Goal: Task Accomplishment & Management: Complete application form

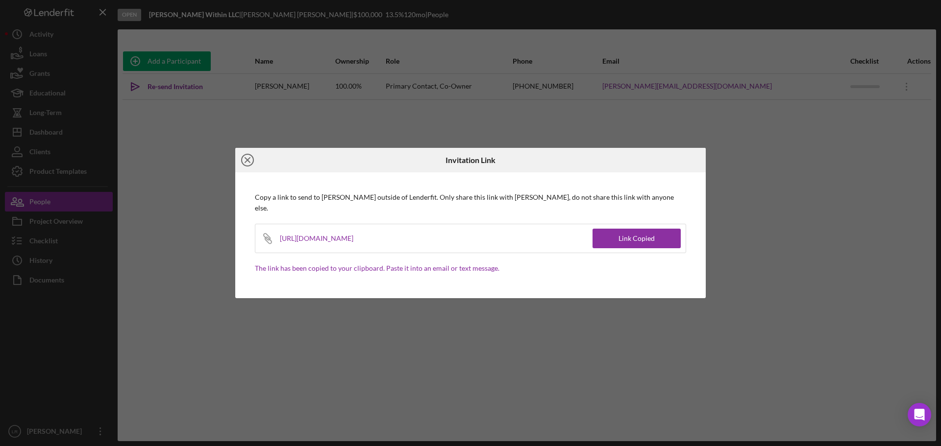
click at [249, 165] on icon "Icon/Close" at bounding box center [247, 160] width 25 height 25
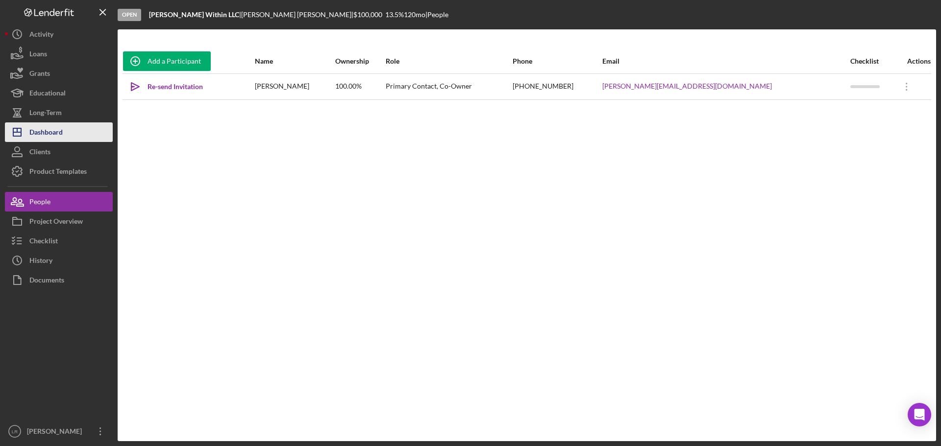
click at [59, 125] on div "Dashboard" at bounding box center [45, 134] width 33 height 22
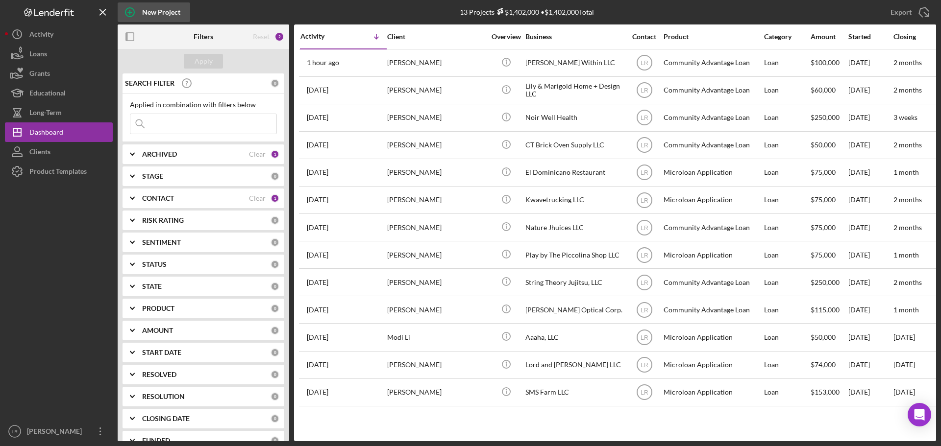
click at [161, 12] on div "New Project" at bounding box center [161, 12] width 38 height 20
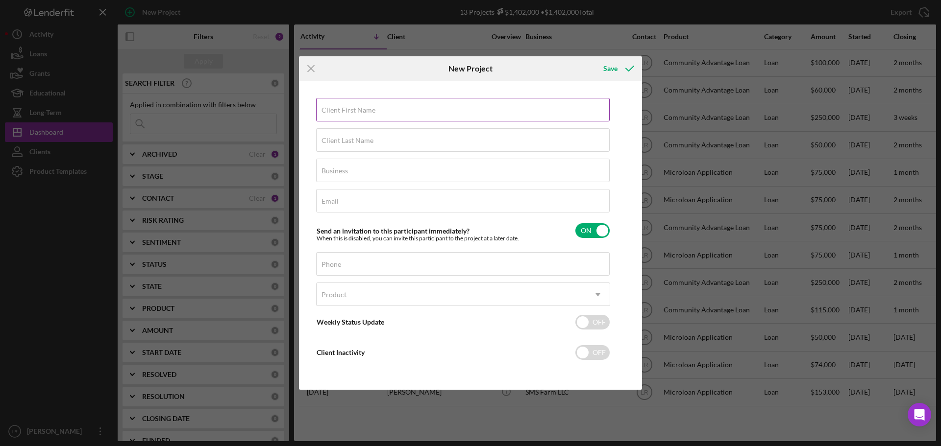
click at [346, 113] on label "Client First Name" at bounding box center [348, 110] width 54 height 8
click at [346, 113] on input "Client First Name" at bounding box center [463, 110] width 294 height 24
type input "[PERSON_NAME]"
click at [405, 170] on div "Business Required" at bounding box center [463, 171] width 294 height 25
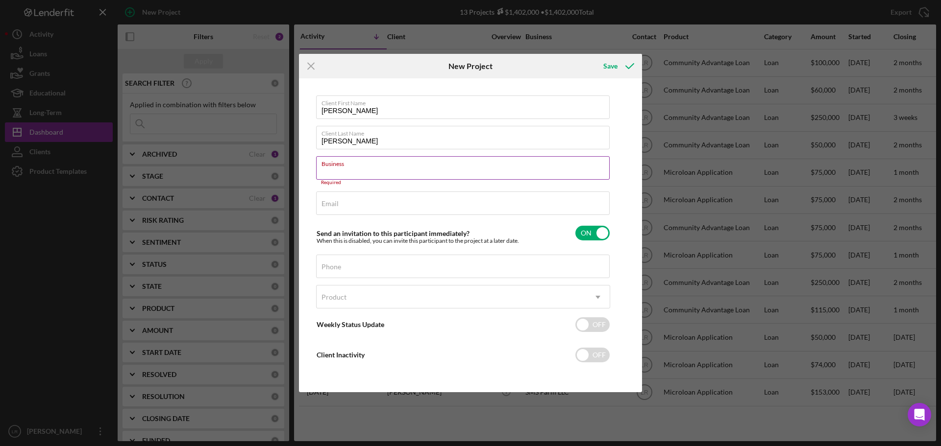
click at [366, 167] on label "Business" at bounding box center [465, 162] width 288 height 11
click at [366, 167] on input "Business" at bounding box center [463, 168] width 294 height 24
paste input "Red Eye Coffee Roasters"
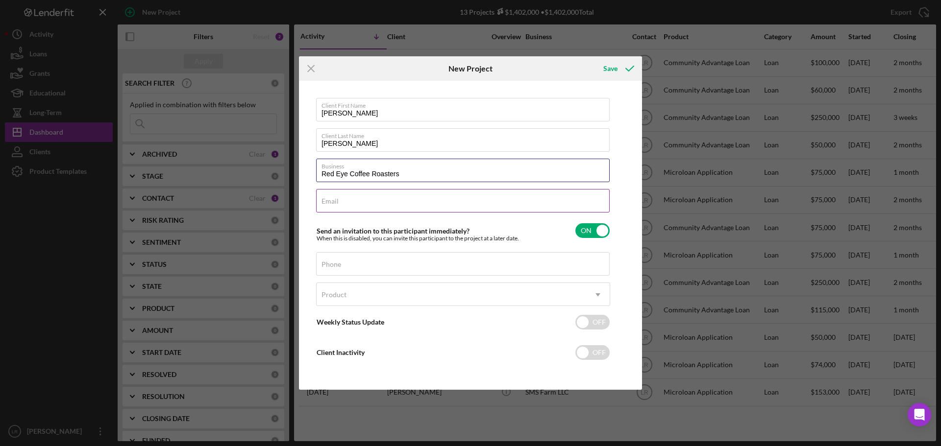
type input "Red Eye Coffee Roasters"
click at [368, 198] on div "Email Required" at bounding box center [463, 201] width 294 height 25
type input "[PERSON_NAME][EMAIL_ADDRESS][DOMAIN_NAME]"
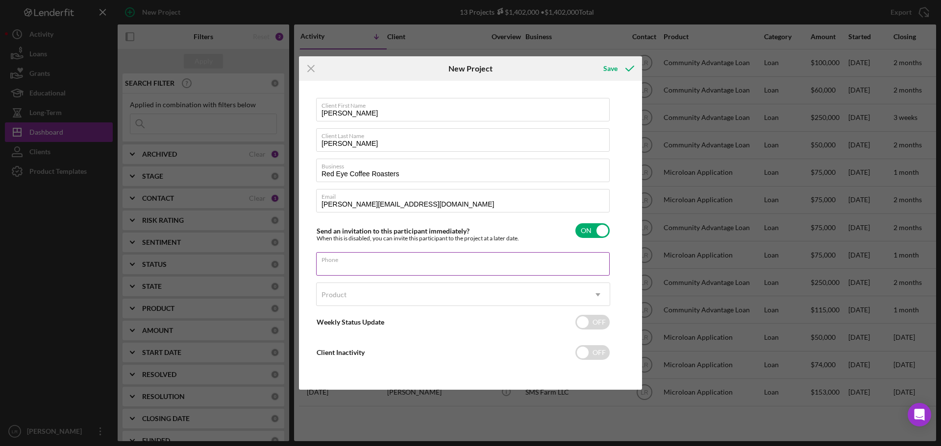
click at [355, 264] on div "Phone" at bounding box center [463, 264] width 294 height 25
drag, startPoint x: 383, startPoint y: 257, endPoint x: 384, endPoint y: 262, distance: 5.4
click at [383, 257] on div "Phone" at bounding box center [463, 264] width 294 height 25
paste input "[PHONE_NUMBER]"
type input "[PHONE_NUMBER]"
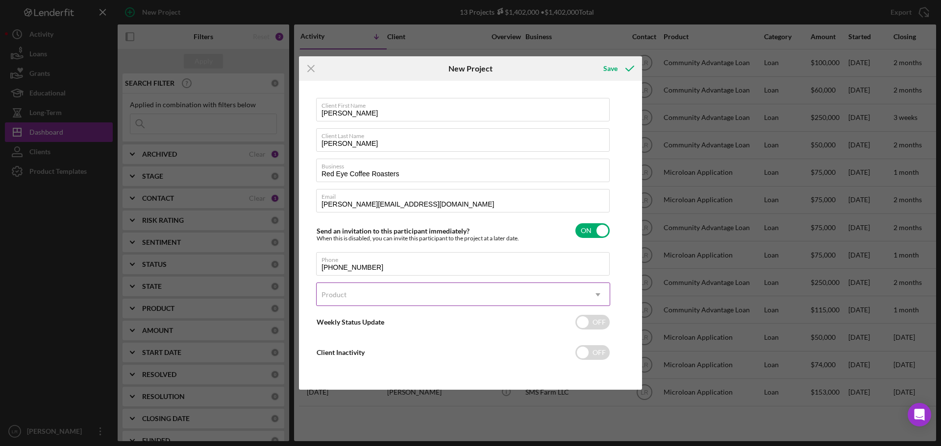
drag, startPoint x: 335, startPoint y: 292, endPoint x: 340, endPoint y: 292, distance: 4.9
click at [335, 292] on div "Product" at bounding box center [333, 295] width 25 height 8
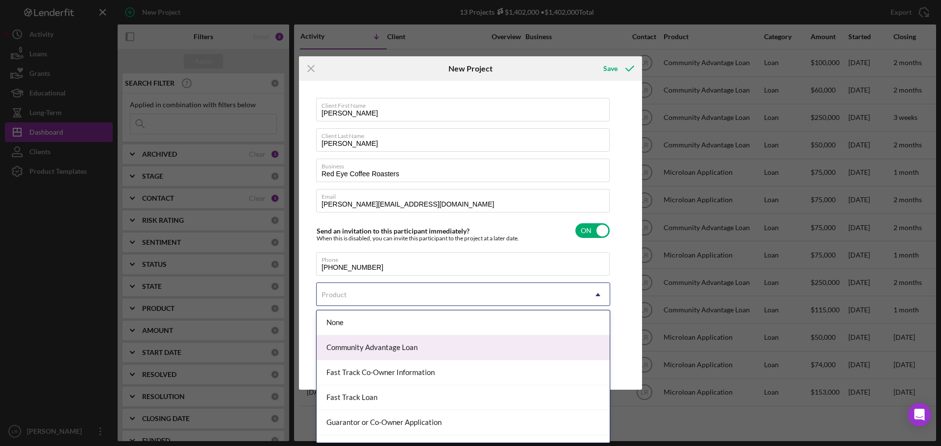
scroll to position [43, 0]
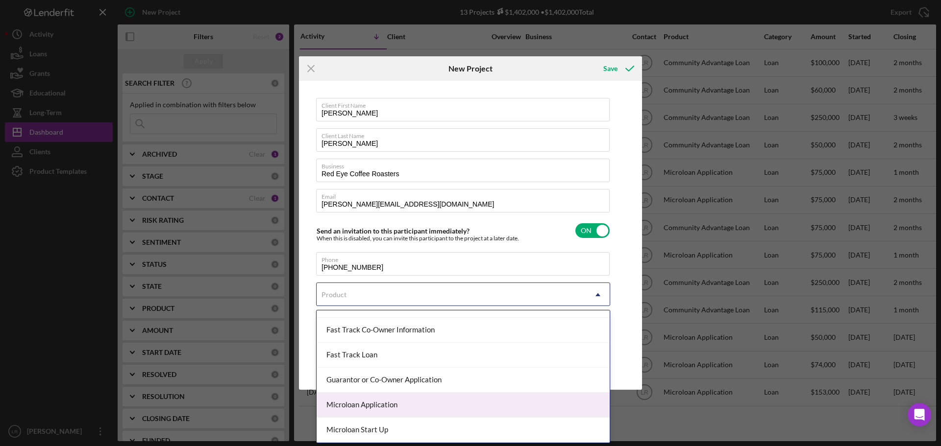
click at [363, 403] on div "Microloan Application" at bounding box center [463, 405] width 293 height 25
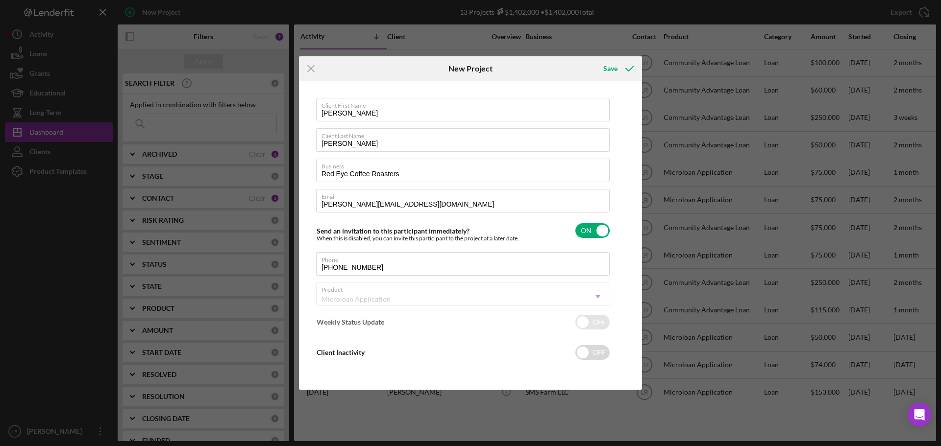
checkbox input "true"
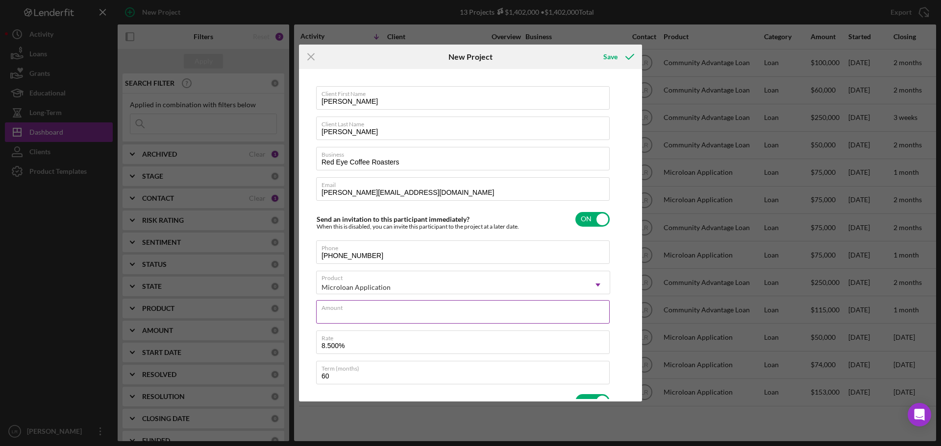
click at [360, 312] on div "Amount" at bounding box center [463, 312] width 294 height 25
type input "$75,000"
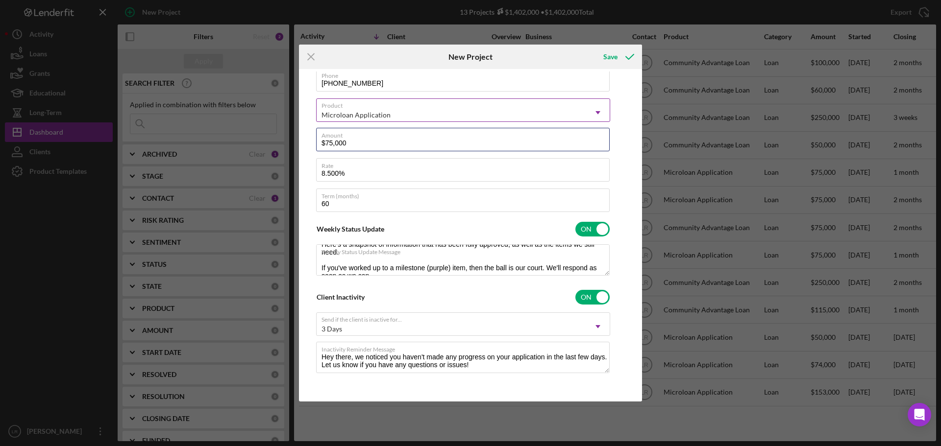
scroll to position [24, 0]
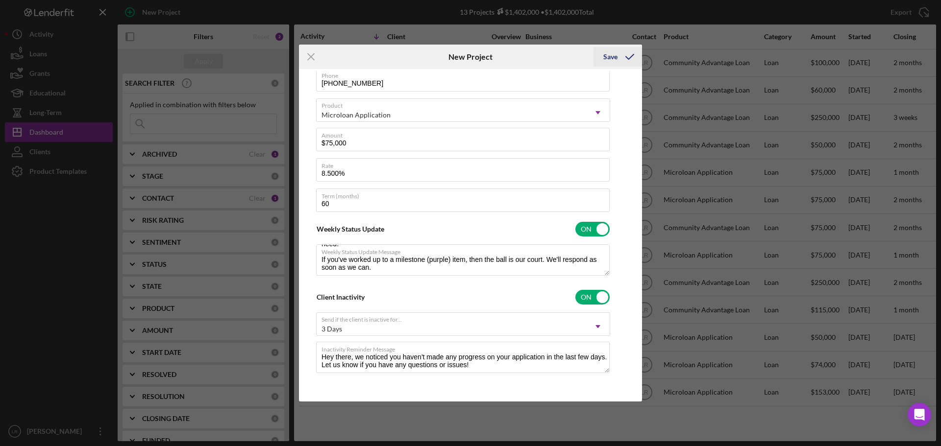
click at [613, 58] on div "Save" at bounding box center [610, 57] width 14 height 20
type textarea "Here's a snapshot of information that has been fully approved, as well as the i…"
checkbox input "false"
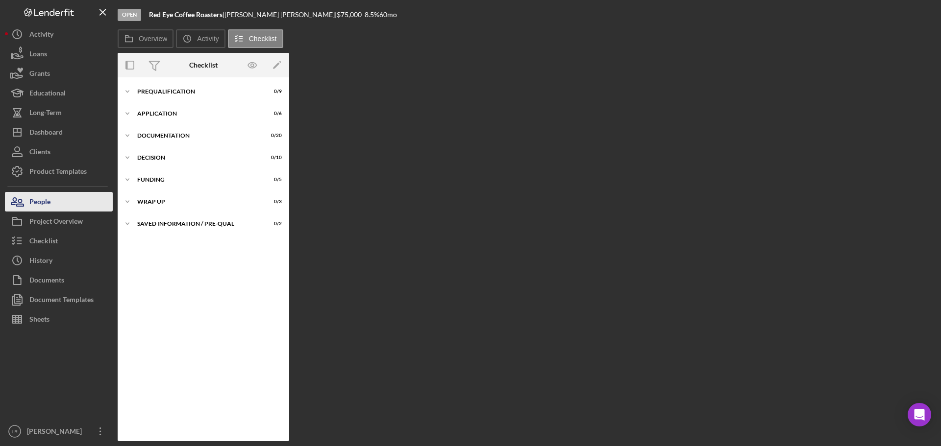
click at [50, 201] on div "People" at bounding box center [39, 203] width 21 height 22
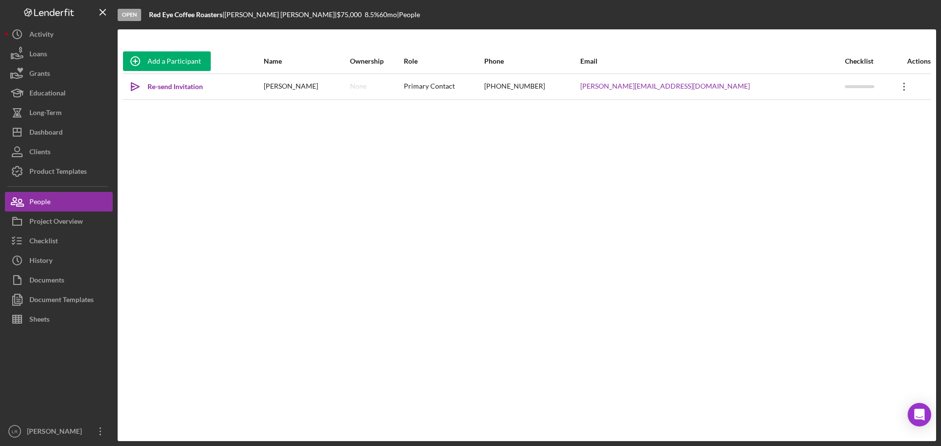
click at [895, 90] on icon "Icon/Overflow" at bounding box center [904, 86] width 25 height 25
click at [848, 131] on button "Icon/Link Get Invitation Link" at bounding box center [851, 133] width 108 height 20
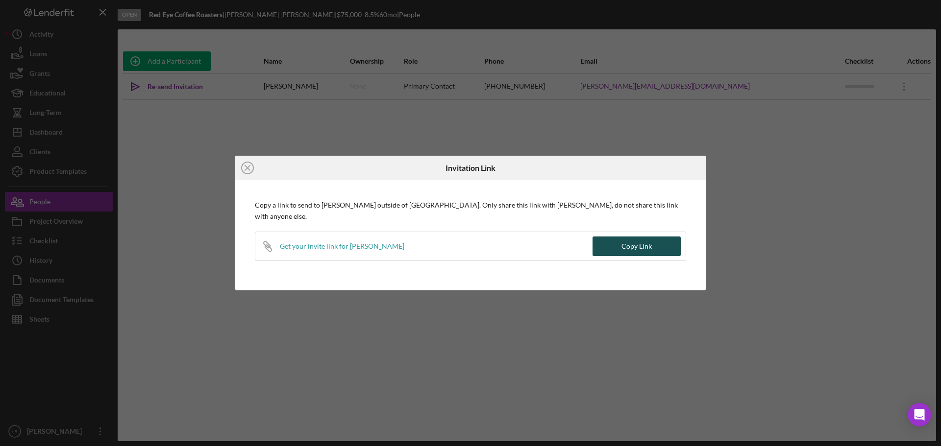
click at [634, 250] on div "Copy Link" at bounding box center [636, 247] width 30 height 20
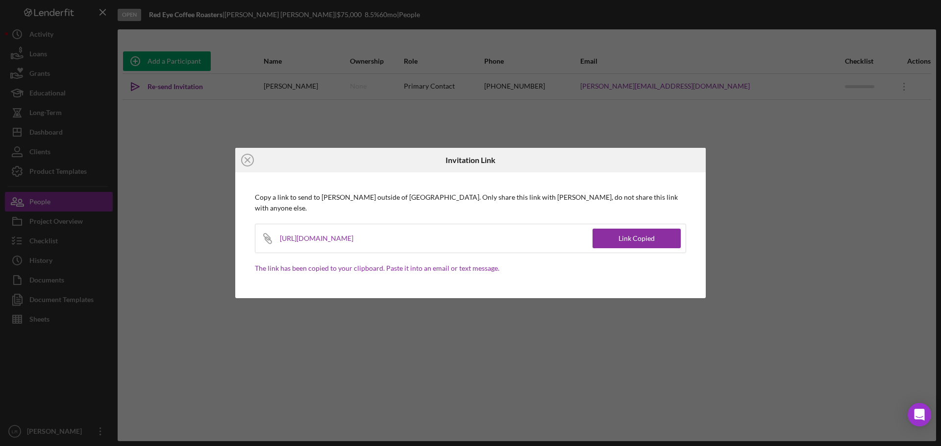
drag, startPoint x: 246, startPoint y: 161, endPoint x: 216, endPoint y: 182, distance: 37.1
click at [246, 161] on line at bounding box center [247, 160] width 5 height 5
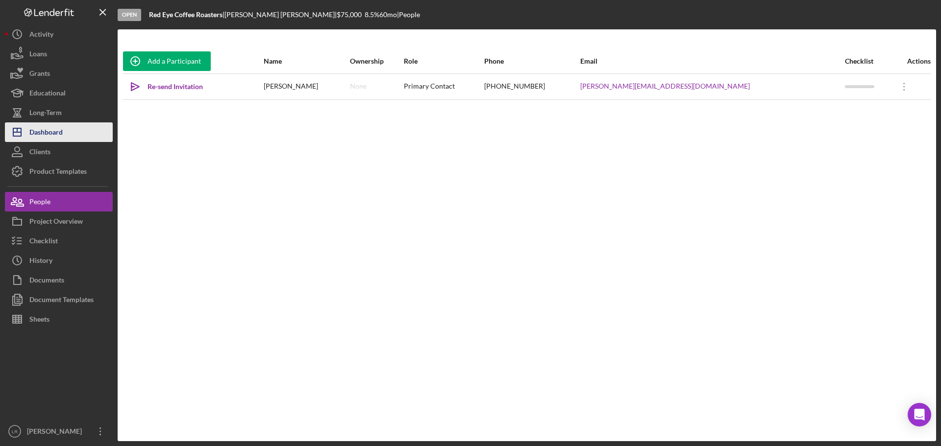
drag, startPoint x: 69, startPoint y: 133, endPoint x: 79, endPoint y: 127, distance: 11.9
click at [69, 133] on button "Icon/Dashboard Dashboard" at bounding box center [59, 133] width 108 height 20
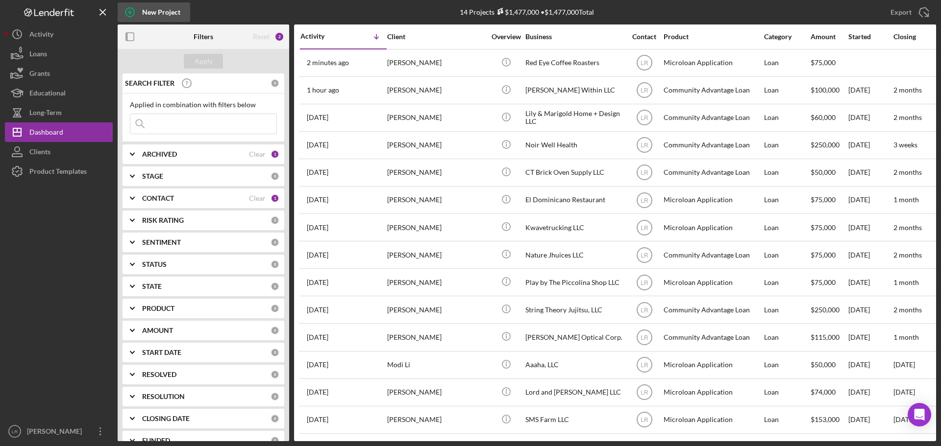
click at [157, 9] on div "New Project" at bounding box center [161, 12] width 38 height 20
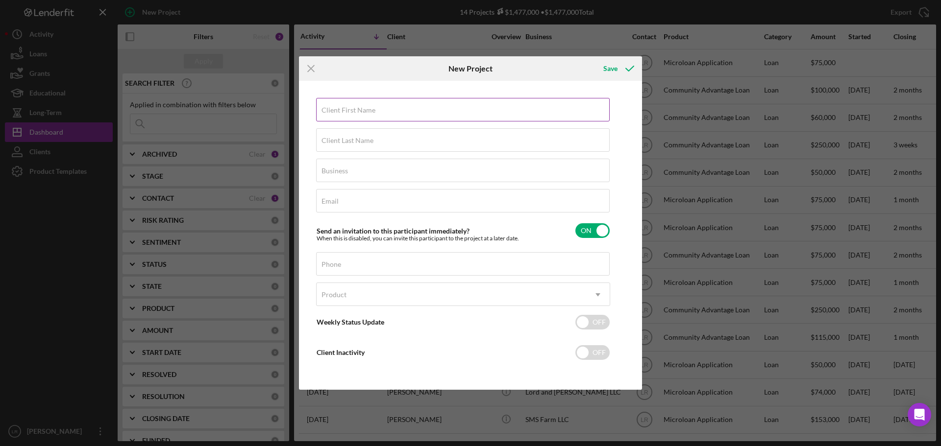
click at [374, 115] on input "Client First Name" at bounding box center [463, 110] width 294 height 24
click at [313, 64] on icon "Icon/Menu Close" at bounding box center [311, 68] width 25 height 25
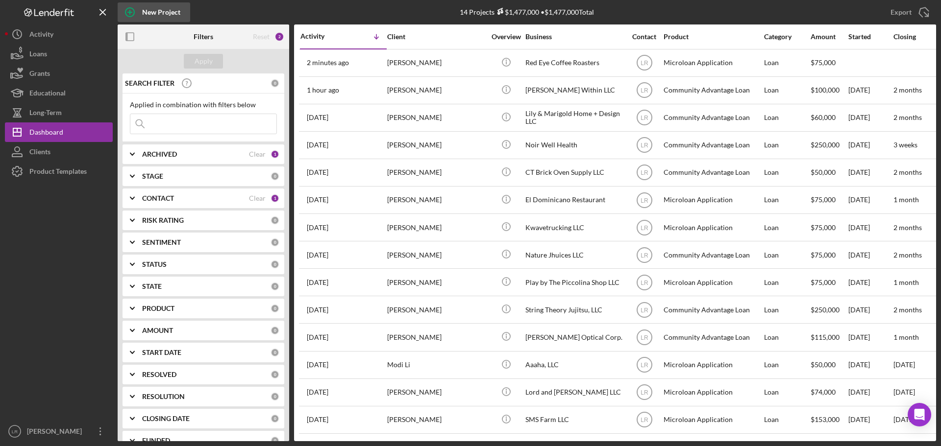
click at [160, 10] on div "New Project" at bounding box center [161, 12] width 38 height 20
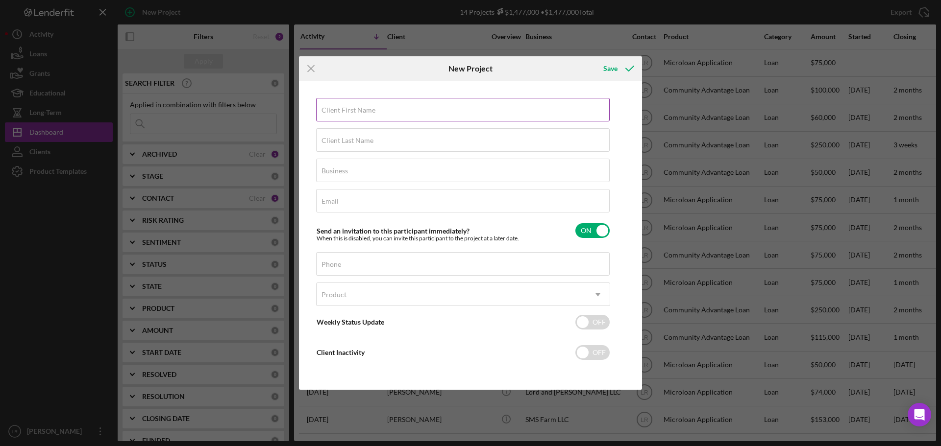
click at [352, 114] on label "Client First Name" at bounding box center [348, 110] width 54 height 8
click at [352, 114] on input "Client First Name" at bounding box center [463, 110] width 294 height 24
type input "JaQuitta"
type input "[PERSON_NAME]"
click at [357, 173] on input "Business" at bounding box center [463, 171] width 294 height 24
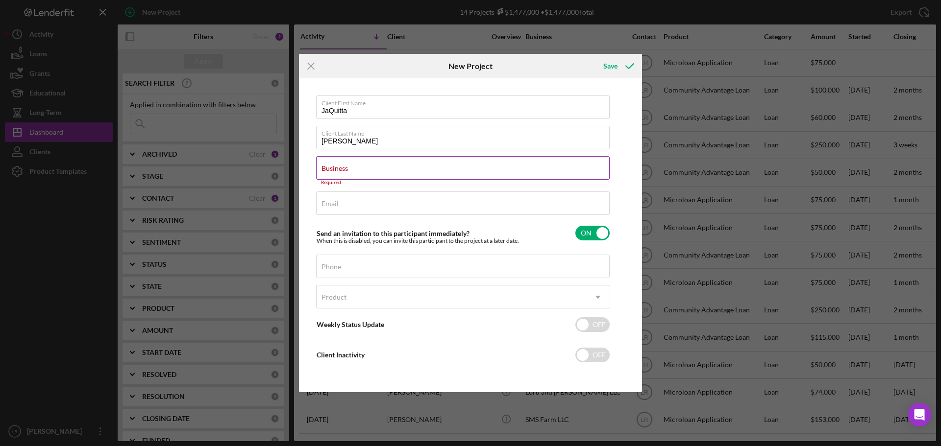
click at [348, 169] on label "Business" at bounding box center [334, 169] width 26 height 8
click at [355, 169] on input "Business" at bounding box center [463, 168] width 294 height 24
paste input "Pretty In Pink Brow and Beauty Bar"
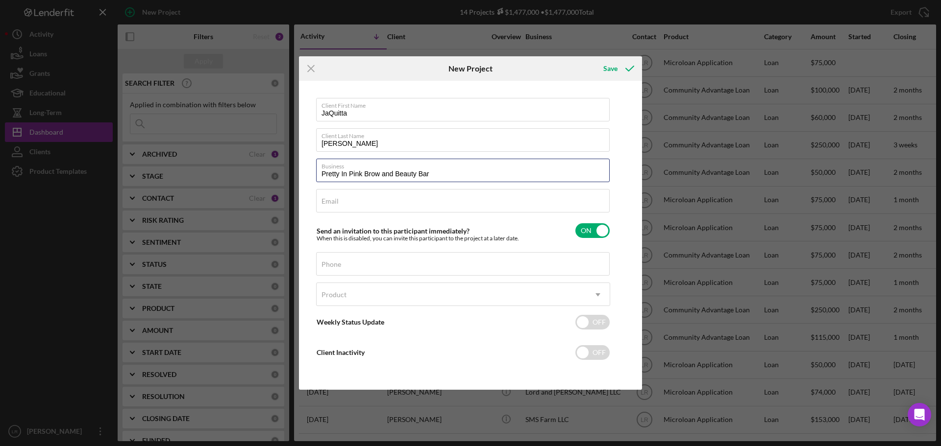
type input "Pretty In Pink Brow and Beauty Bar"
drag, startPoint x: 382, startPoint y: 205, endPoint x: 324, endPoint y: 206, distance: 57.3
click at [382, 205] on div "Email Required" at bounding box center [463, 201] width 294 height 25
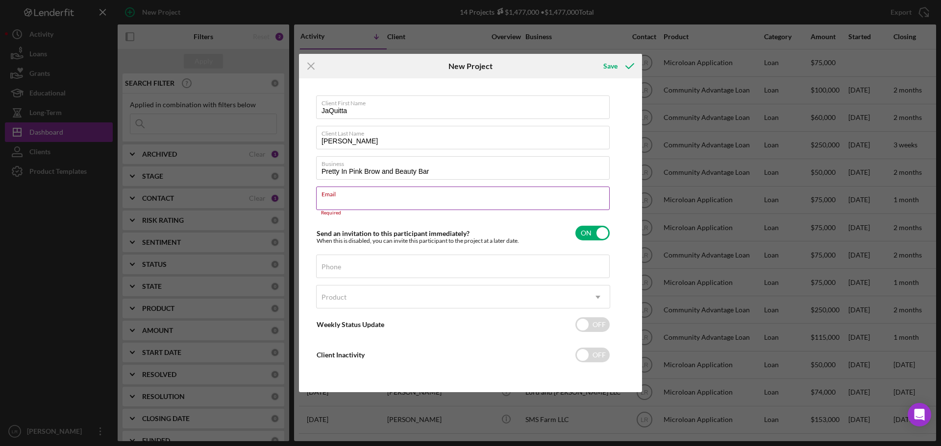
click at [343, 196] on label "Email" at bounding box center [465, 192] width 288 height 11
click at [343, 196] on input "Email" at bounding box center [463, 199] width 294 height 24
paste input "[EMAIL_ADDRESS][DOMAIN_NAME]"
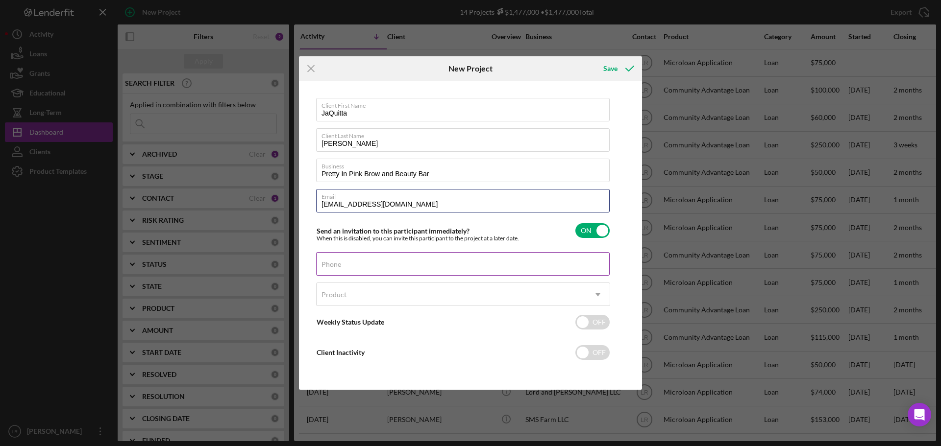
type input "[EMAIL_ADDRESS][DOMAIN_NAME]"
drag, startPoint x: 353, startPoint y: 267, endPoint x: 202, endPoint y: 250, distance: 152.3
click at [353, 267] on input "Phone" at bounding box center [463, 264] width 294 height 24
click at [381, 268] on div "Phone" at bounding box center [463, 264] width 294 height 25
paste input "[PHONE_NUMBER]"
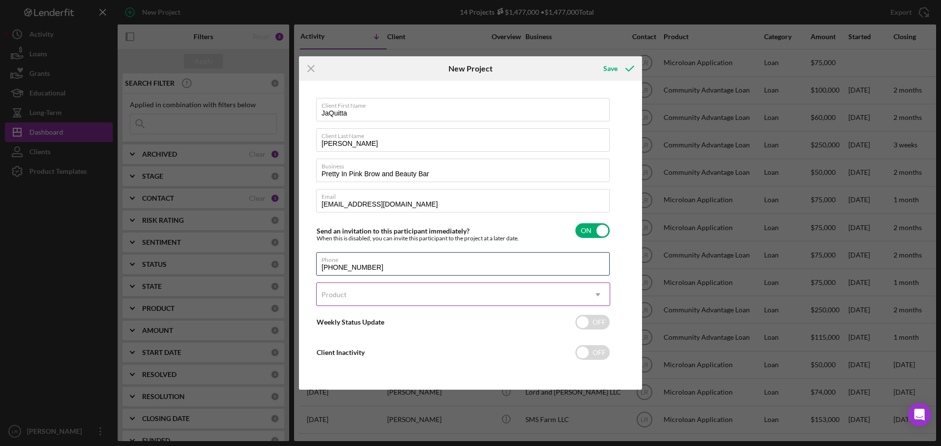
type input "[PHONE_NUMBER]"
click at [372, 297] on div "Product" at bounding box center [452, 295] width 270 height 23
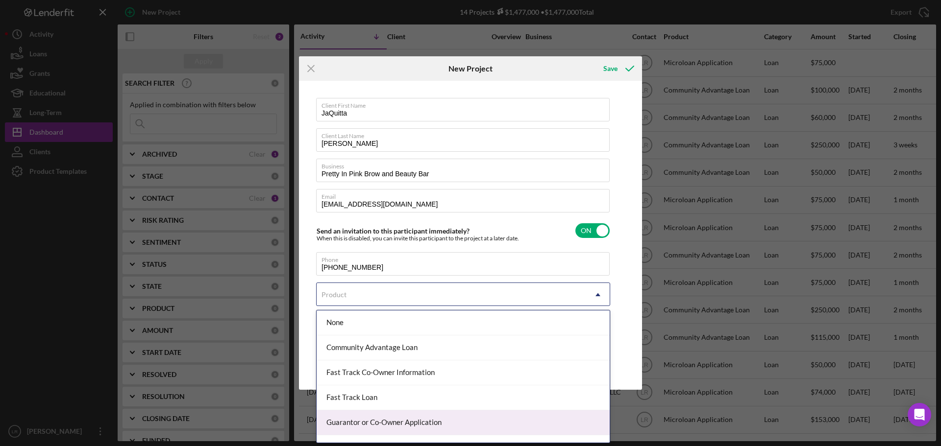
scroll to position [43, 0]
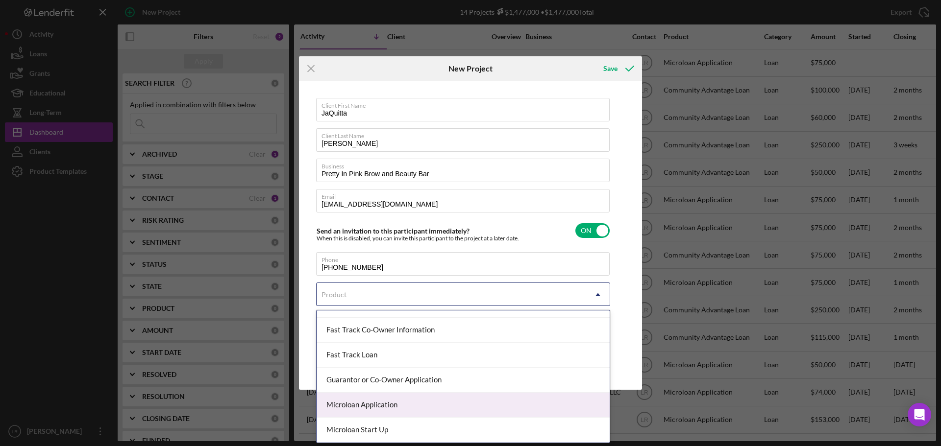
click at [365, 408] on div "Microloan Application" at bounding box center [463, 405] width 293 height 25
checkbox input "true"
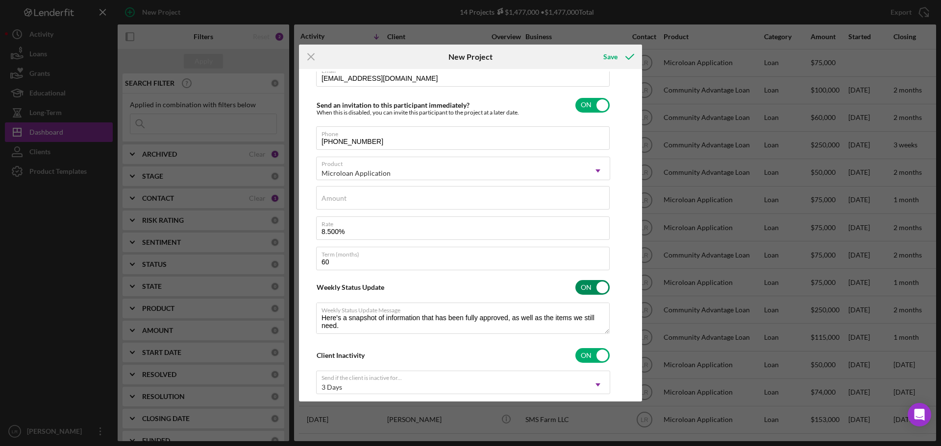
scroll to position [147, 0]
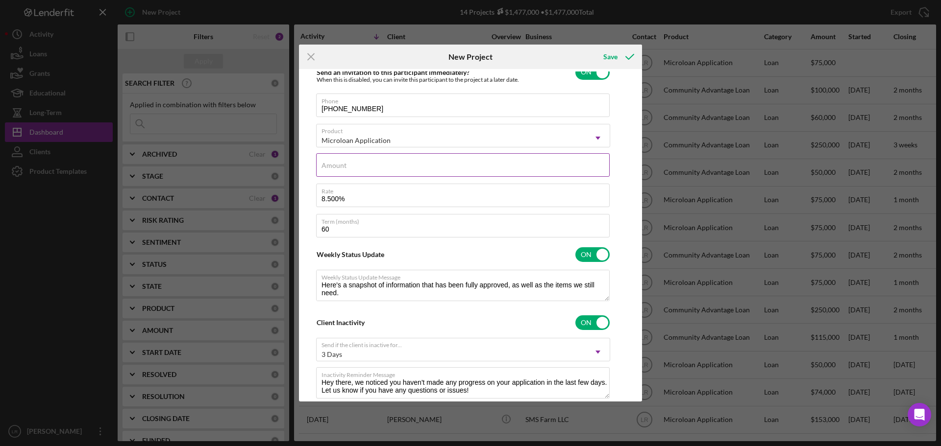
click at [338, 167] on label "Amount" at bounding box center [333, 166] width 25 height 8
click at [338, 167] on input "Amount" at bounding box center [463, 165] width 294 height 24
type input "$1"
type textarea "Here's a snapshot of information that has been fully approved, as well as the i…"
type input "$10"
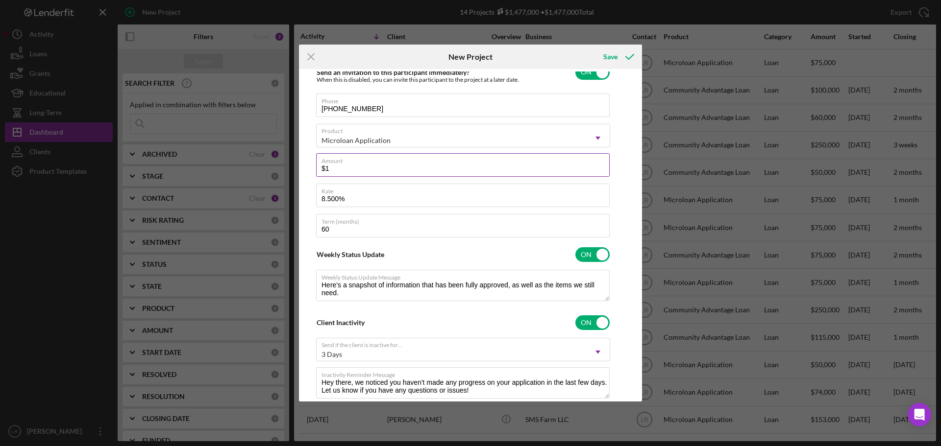
type textarea "Here's a snapshot of information that has been fully approved, as well as the i…"
type input "$10,000"
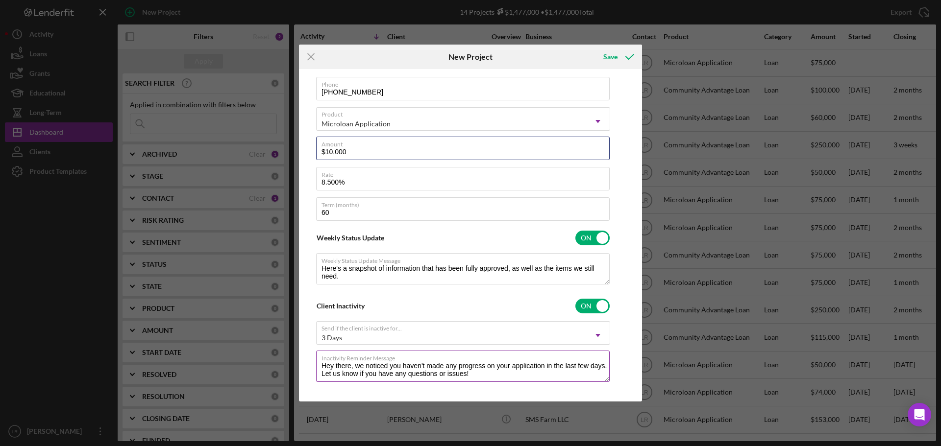
scroll to position [172, 0]
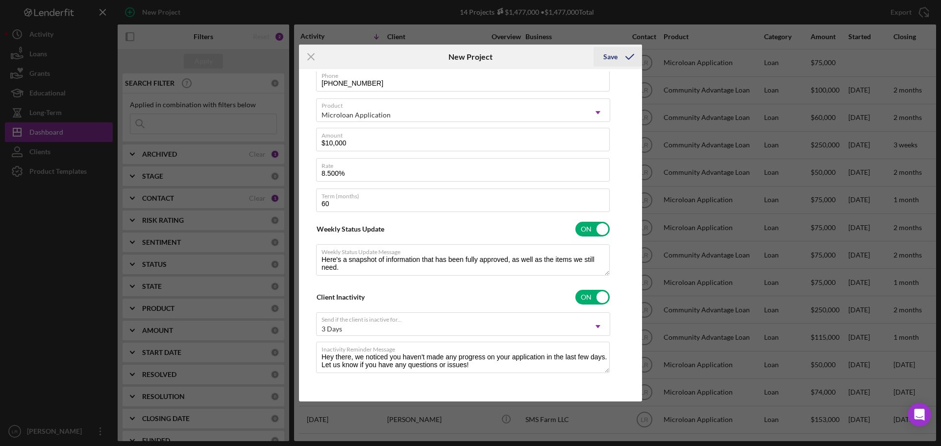
click at [611, 59] on div "Save" at bounding box center [610, 57] width 14 height 20
type textarea "Here's a snapshot of information that has been fully approved, as well as the i…"
checkbox input "false"
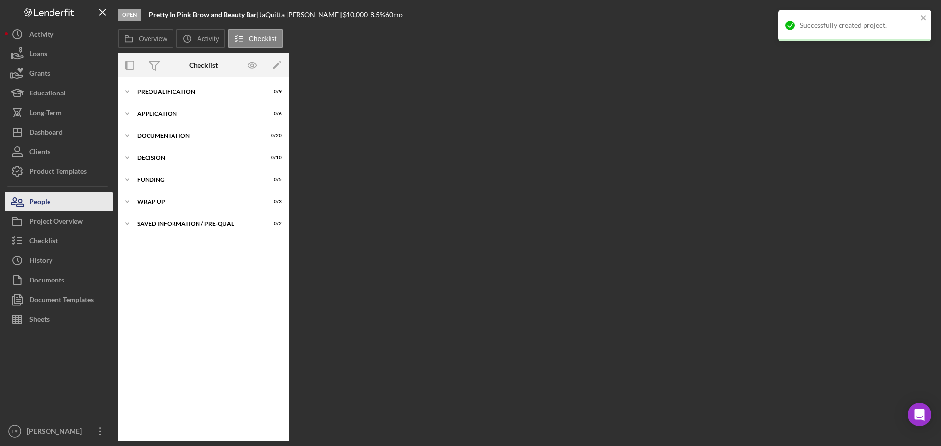
click at [45, 203] on div "People" at bounding box center [39, 203] width 21 height 22
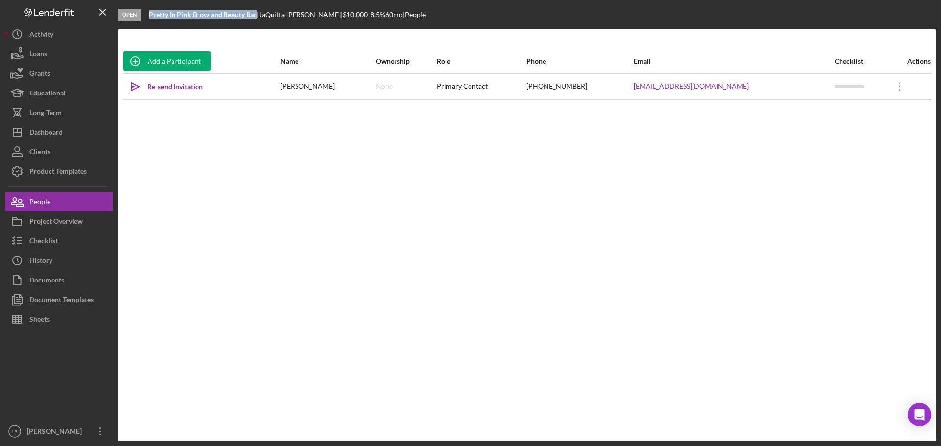
drag, startPoint x: 256, startPoint y: 16, endPoint x: 150, endPoint y: 16, distance: 105.8
click at [150, 16] on b "Pretty In Pink Brow and Beauty Bar" at bounding box center [203, 14] width 108 height 8
copy b "Pretty In Pink Brow and Beauty Bar"
click at [894, 88] on icon "Icon/Overflow" at bounding box center [899, 86] width 25 height 25
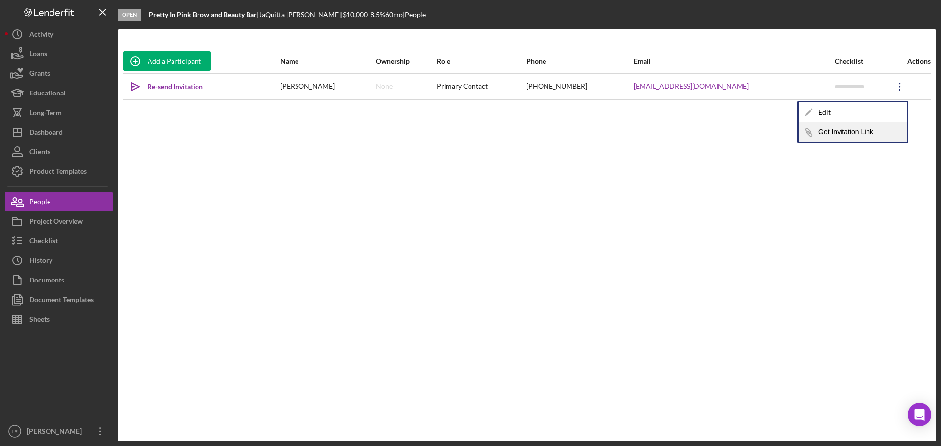
click at [848, 135] on button "Icon/Link Get Invitation Link" at bounding box center [853, 133] width 108 height 20
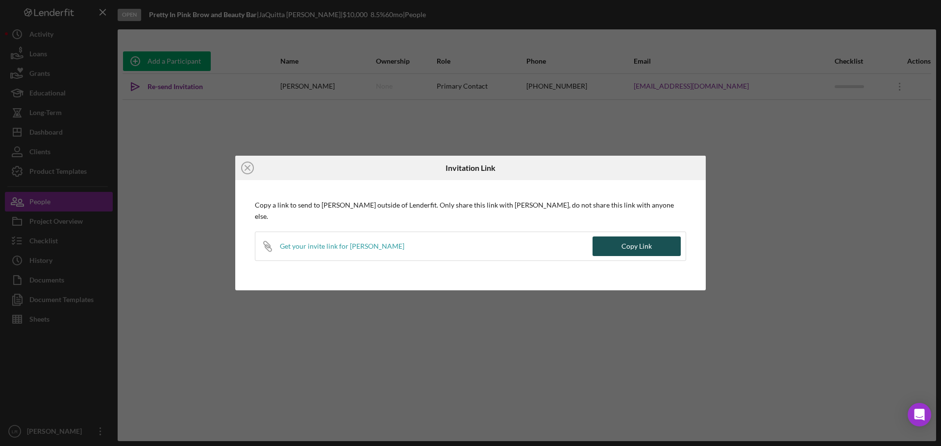
click at [637, 239] on div "Copy Link" at bounding box center [636, 247] width 30 height 20
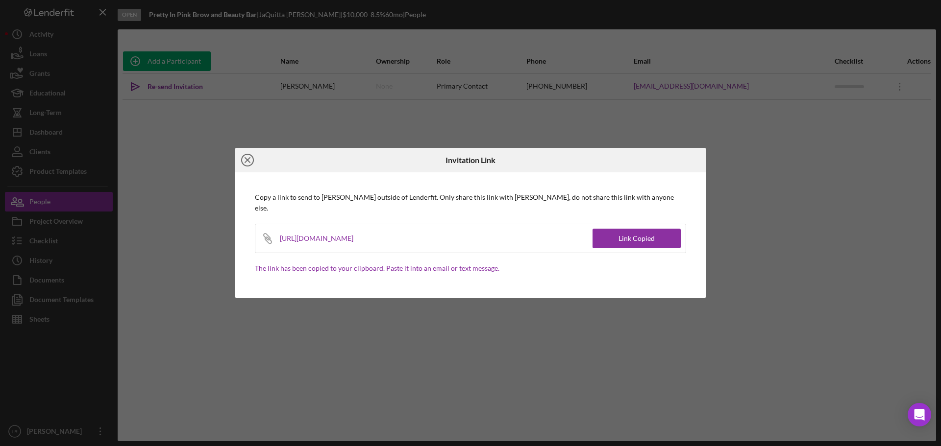
click at [247, 164] on icon "Icon/Close" at bounding box center [247, 160] width 25 height 25
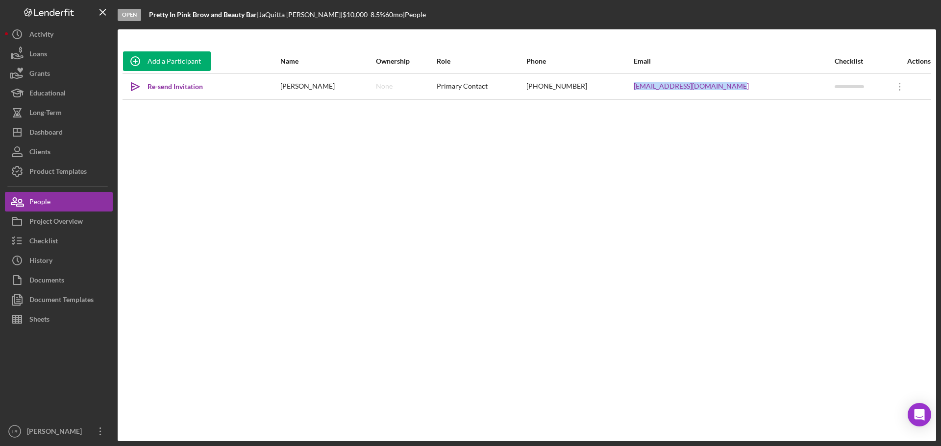
drag, startPoint x: 748, startPoint y: 89, endPoint x: 647, endPoint y: 95, distance: 101.6
click at [647, 95] on tr "Icon/icon-invite-send Re-send Invitation [PERSON_NAME] None Primary Contact [PH…" at bounding box center [527, 87] width 809 height 26
copy tr "[EMAIL_ADDRESS][DOMAIN_NAME]"
drag, startPoint x: 53, startPoint y: 130, endPoint x: 10, endPoint y: 128, distance: 43.7
click at [53, 130] on div "Dashboard" at bounding box center [45, 134] width 33 height 22
